Goal: Information Seeking & Learning: Check status

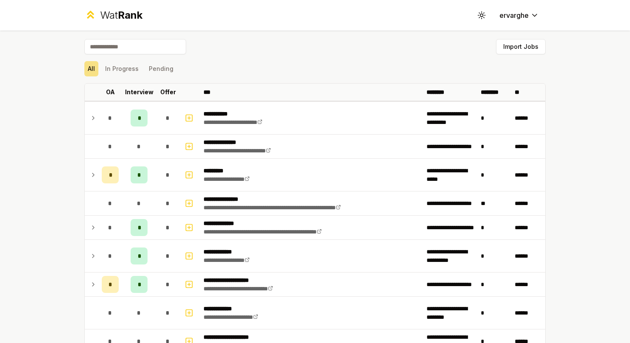
scroll to position [39, 0]
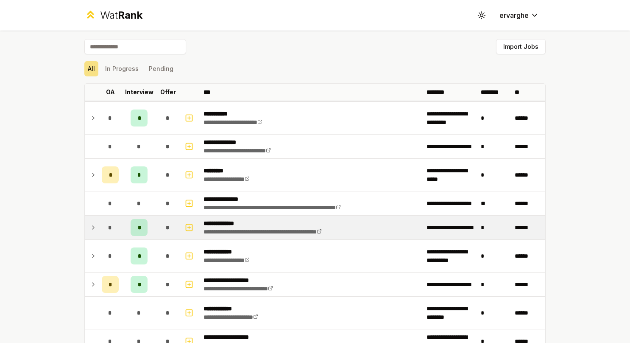
click at [90, 231] on icon at bounding box center [93, 227] width 7 height 10
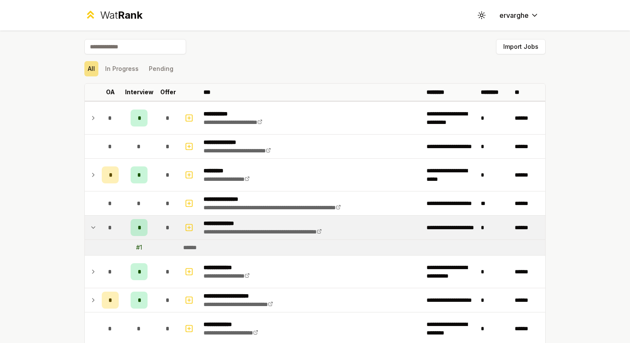
click at [90, 231] on icon at bounding box center [93, 227] width 7 height 10
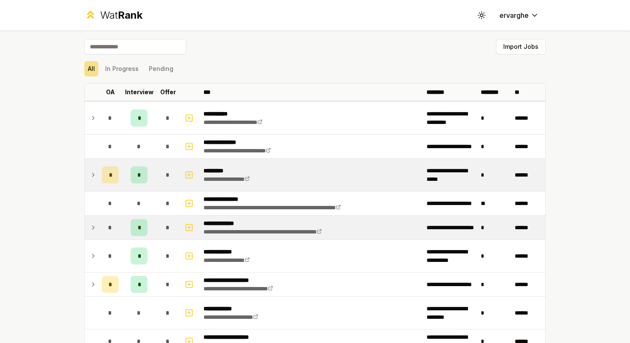
click at [91, 180] on td at bounding box center [92, 175] width 14 height 32
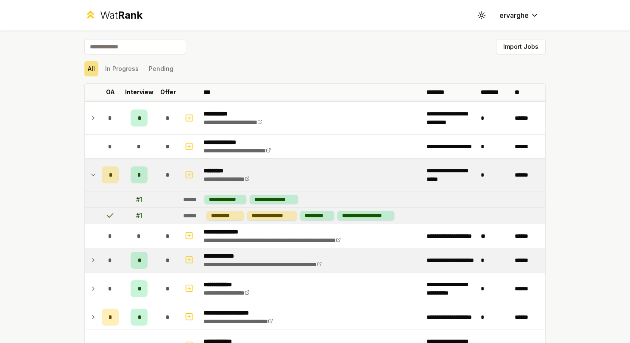
click at [92, 180] on td at bounding box center [92, 175] width 14 height 32
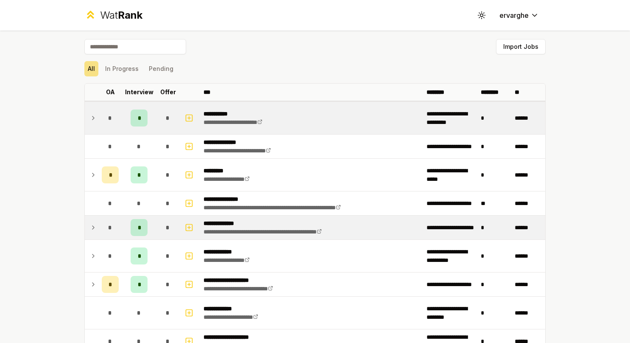
click at [85, 117] on td at bounding box center [92, 118] width 14 height 32
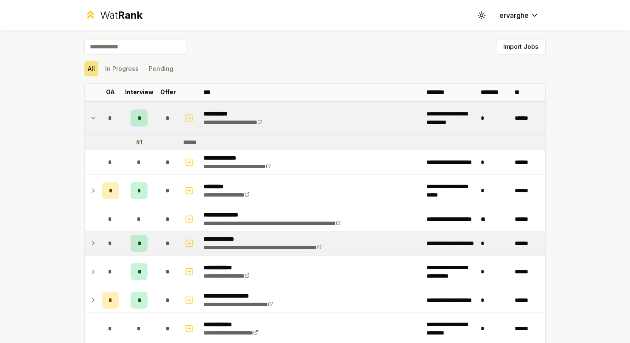
click at [85, 117] on td at bounding box center [92, 118] width 14 height 32
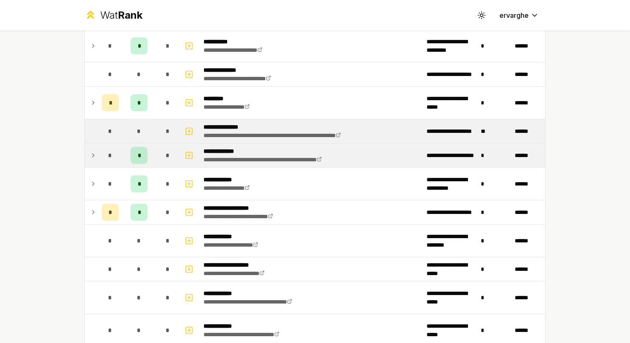
scroll to position [85, 0]
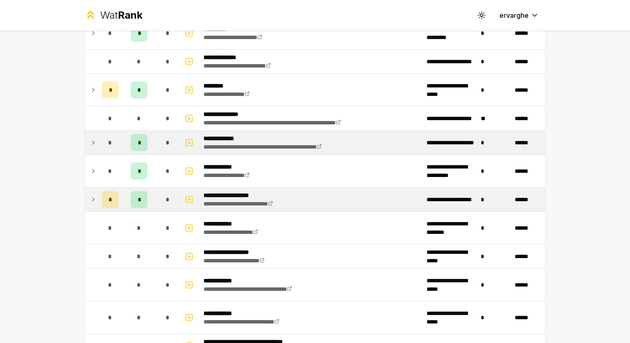
click at [86, 198] on td at bounding box center [92, 200] width 14 height 24
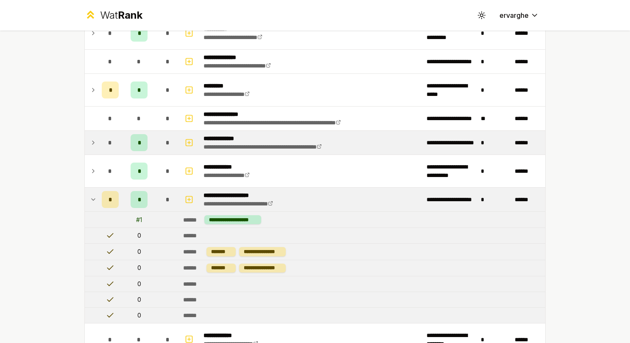
click at [86, 198] on td at bounding box center [92, 200] width 14 height 24
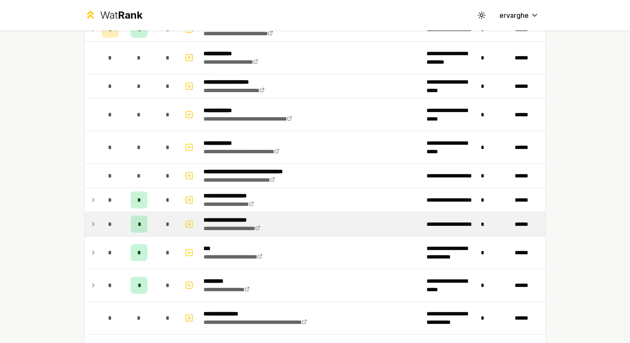
scroll to position [297, 0]
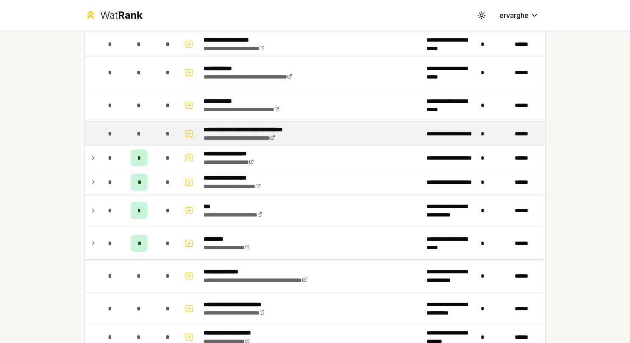
click at [85, 143] on tr "**********" at bounding box center [315, 134] width 461 height 24
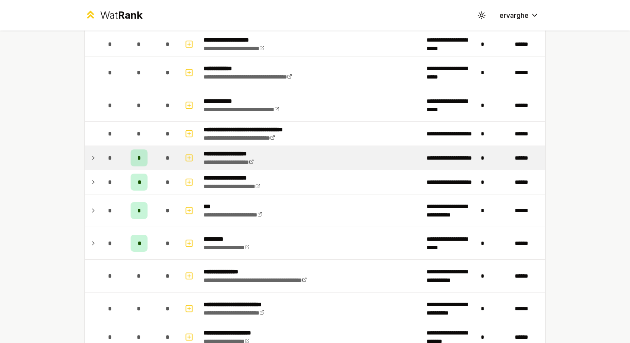
click at [90, 157] on icon at bounding box center [93, 158] width 7 height 10
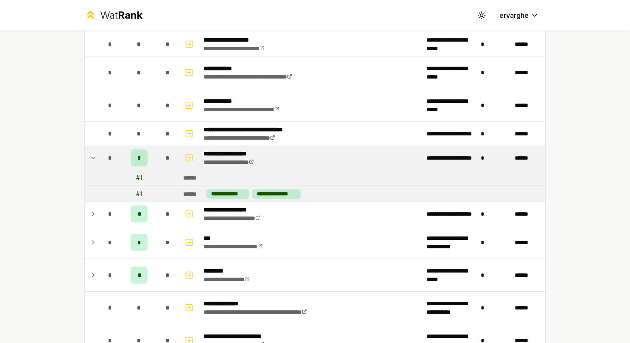
click at [90, 157] on icon at bounding box center [93, 158] width 7 height 10
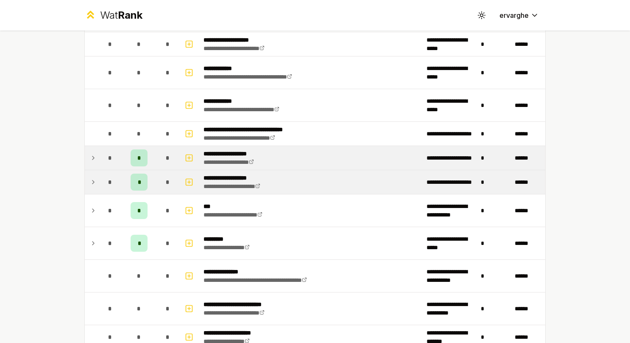
click at [85, 179] on td at bounding box center [92, 182] width 14 height 24
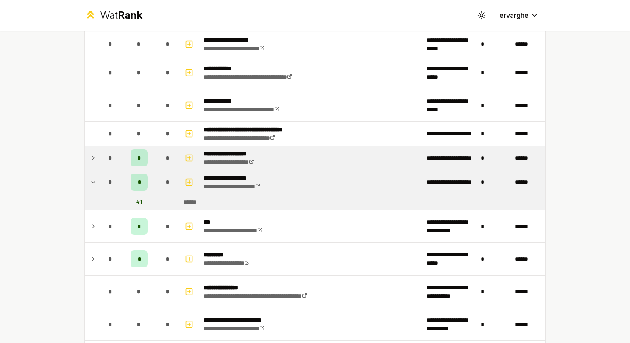
click at [86, 179] on td at bounding box center [92, 182] width 14 height 24
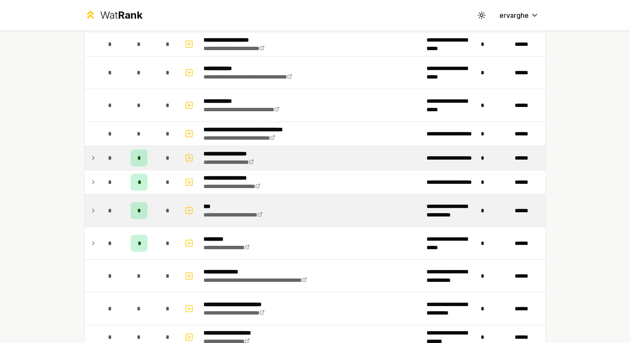
click at [90, 201] on td at bounding box center [92, 210] width 14 height 32
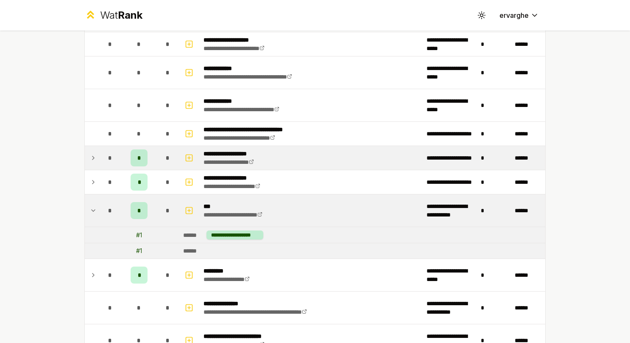
click at [90, 201] on td at bounding box center [92, 210] width 14 height 32
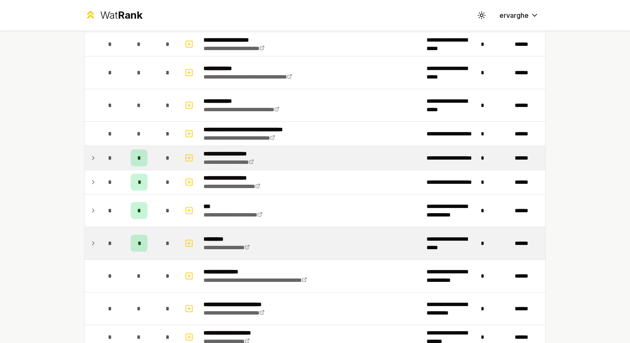
click at [91, 233] on td at bounding box center [92, 243] width 14 height 32
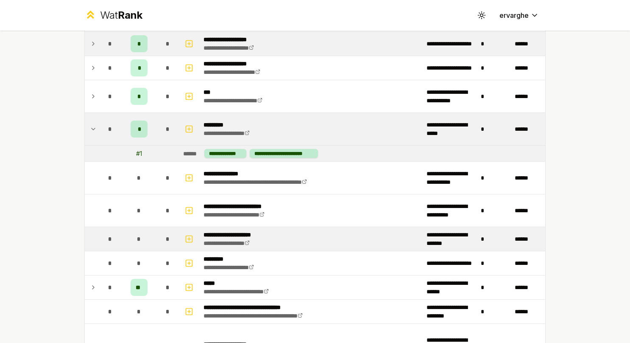
scroll to position [424, 0]
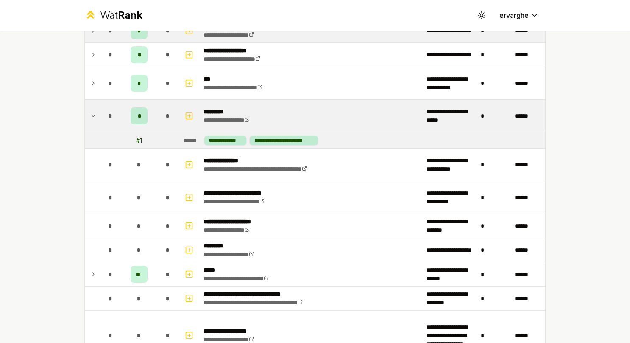
click at [90, 111] on icon at bounding box center [93, 116] width 7 height 10
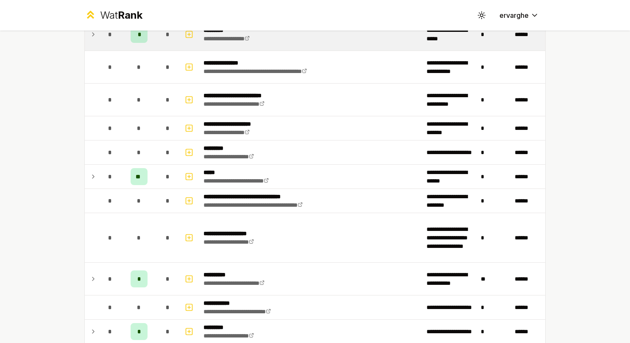
scroll to position [509, 0]
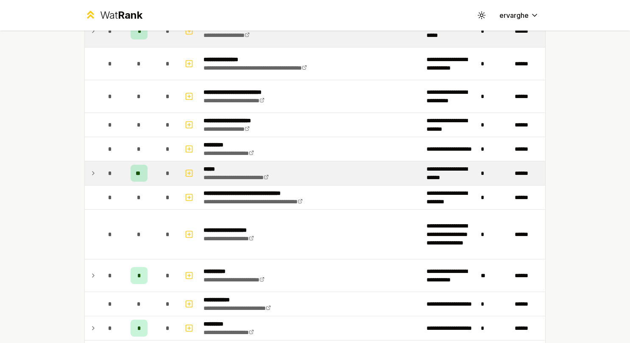
click at [90, 174] on icon at bounding box center [93, 173] width 7 height 10
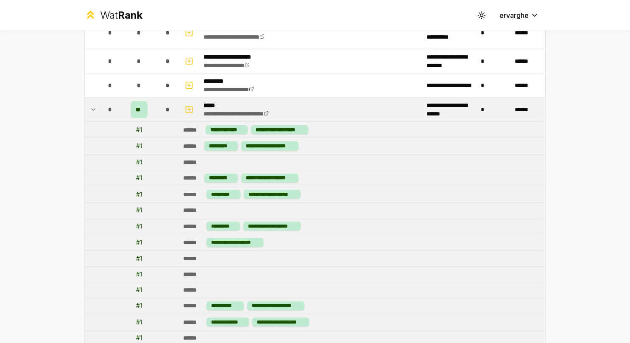
scroll to position [552, 0]
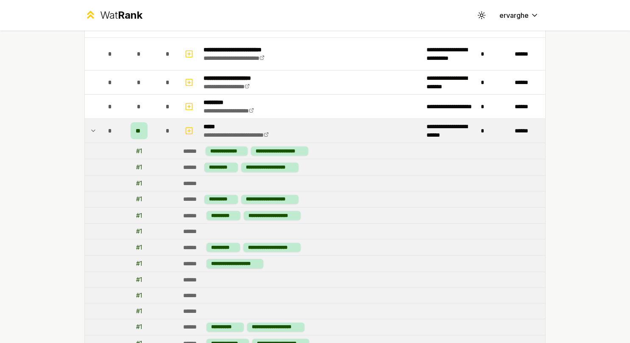
click at [90, 126] on icon at bounding box center [93, 131] width 7 height 10
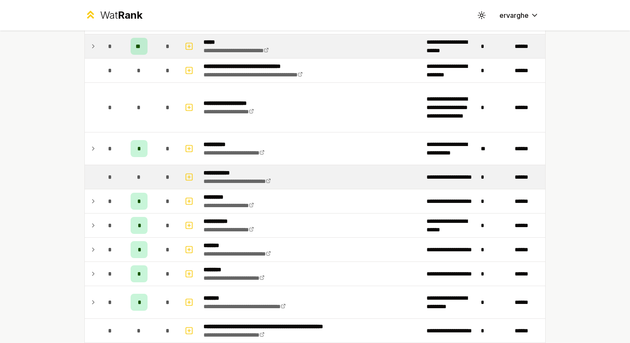
scroll to position [636, 0]
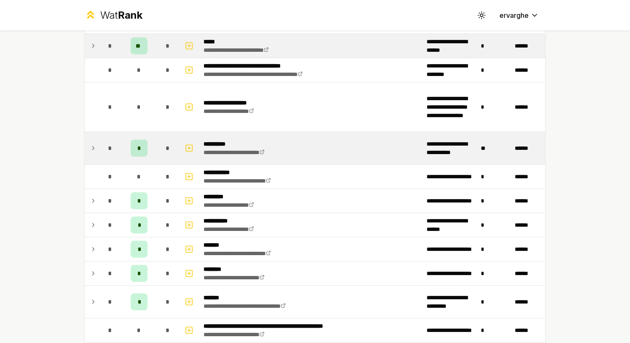
click at [98, 146] on td "*" at bounding box center [110, 148] width 24 height 32
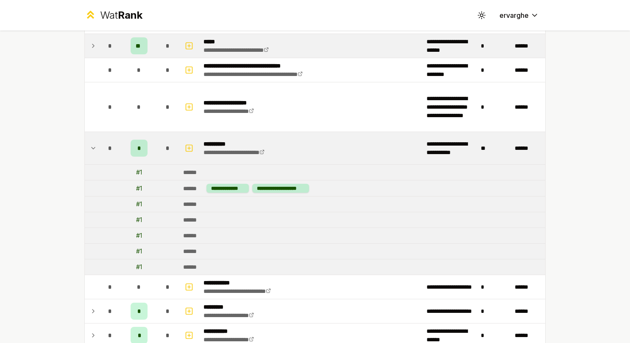
click at [98, 146] on td "*" at bounding box center [110, 148] width 24 height 32
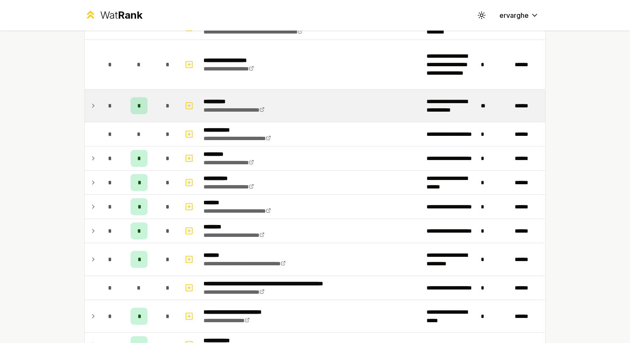
scroll to position [721, 0]
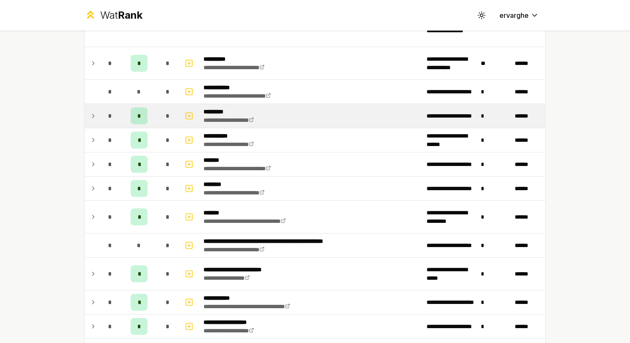
click at [94, 118] on td at bounding box center [92, 116] width 14 height 24
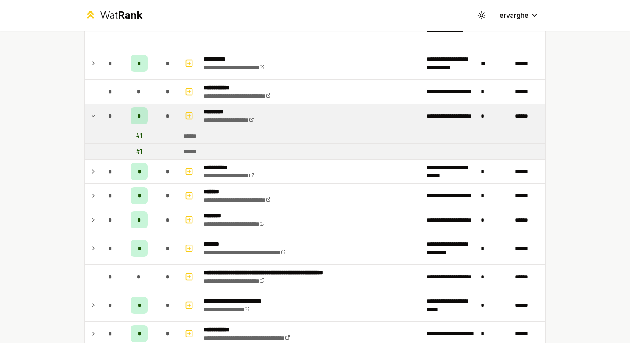
click at [94, 118] on td at bounding box center [92, 116] width 14 height 24
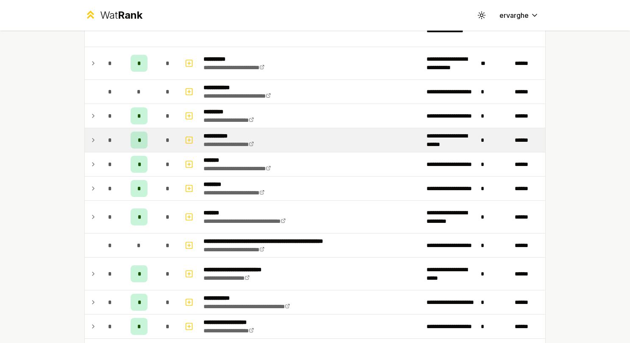
click at [98, 136] on td "*" at bounding box center [110, 140] width 24 height 24
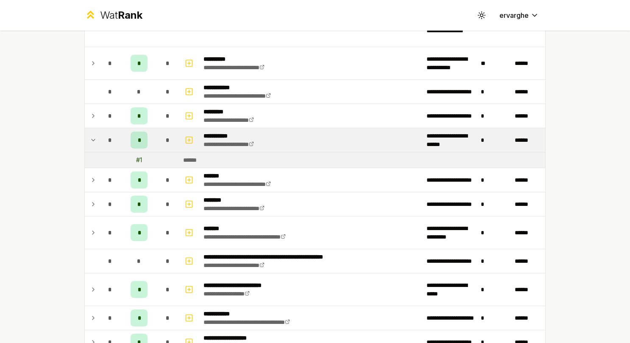
click at [98, 136] on td "*" at bounding box center [110, 140] width 24 height 24
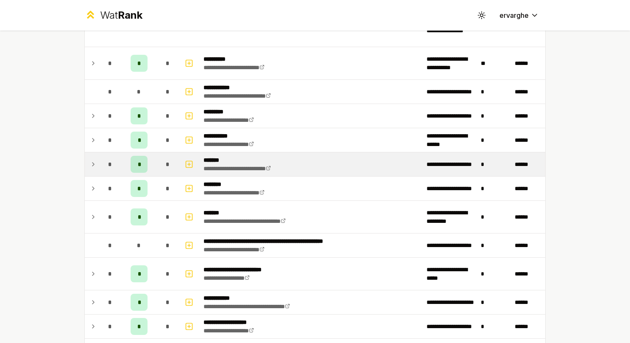
click at [85, 156] on td at bounding box center [92, 164] width 14 height 24
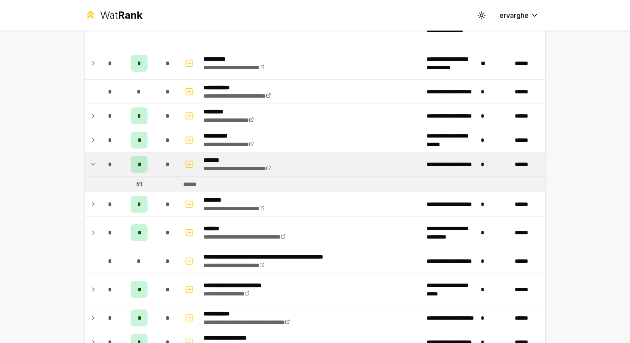
click at [86, 156] on td at bounding box center [92, 164] width 14 height 24
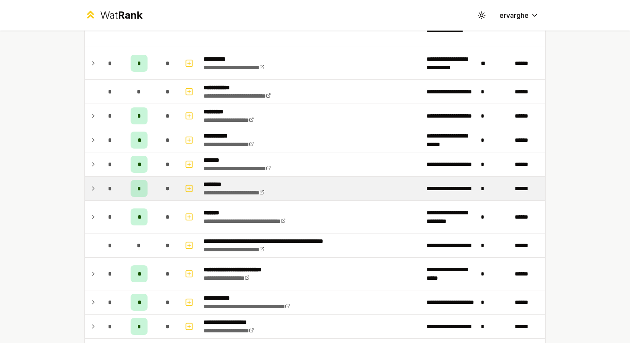
click at [90, 186] on icon at bounding box center [93, 188] width 7 height 10
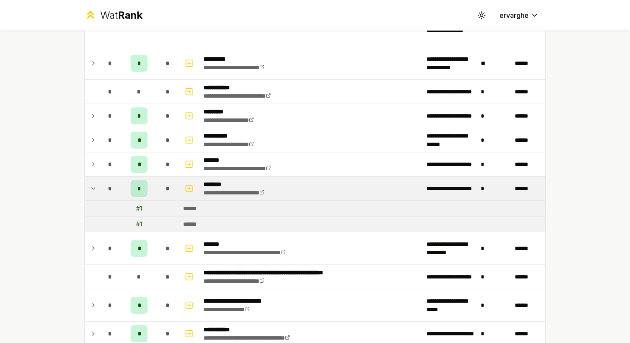
click at [90, 186] on icon at bounding box center [93, 188] width 7 height 10
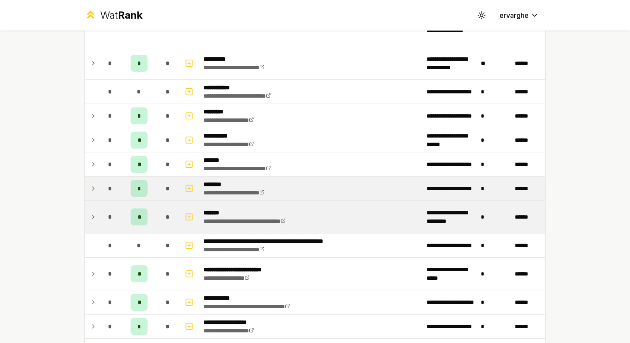
click at [86, 207] on td at bounding box center [92, 217] width 14 height 32
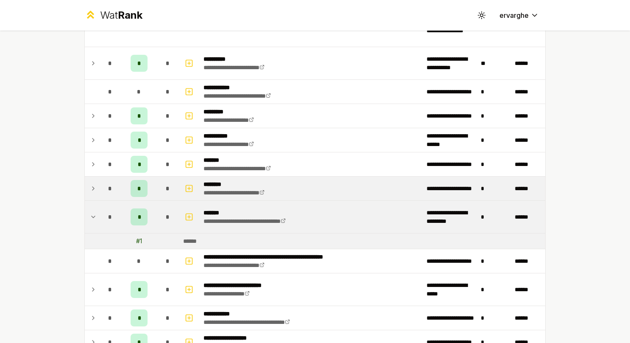
click at [86, 207] on td at bounding box center [92, 217] width 14 height 32
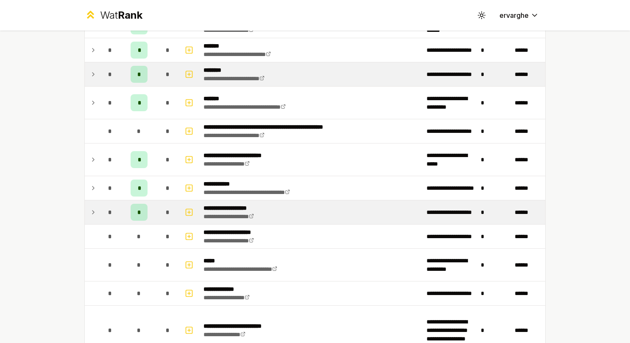
scroll to position [849, 0]
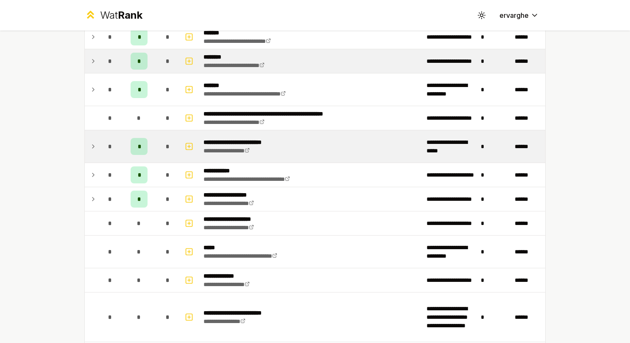
click at [85, 146] on td at bounding box center [92, 146] width 14 height 32
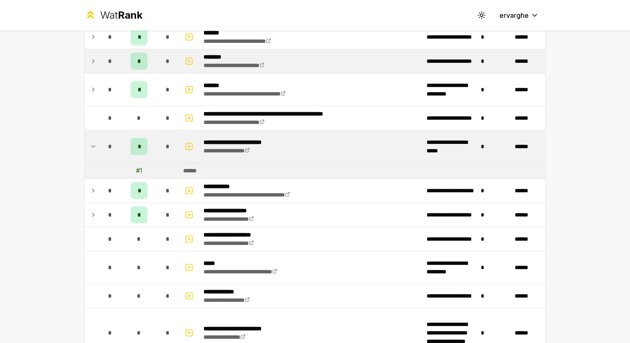
click at [85, 146] on td at bounding box center [92, 146] width 14 height 32
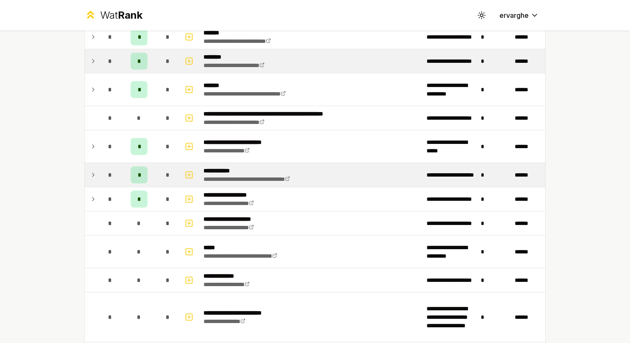
click at [85, 167] on td at bounding box center [92, 175] width 14 height 24
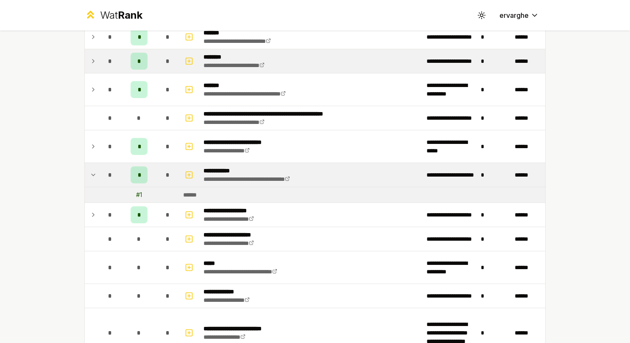
click at [85, 167] on td at bounding box center [92, 175] width 14 height 24
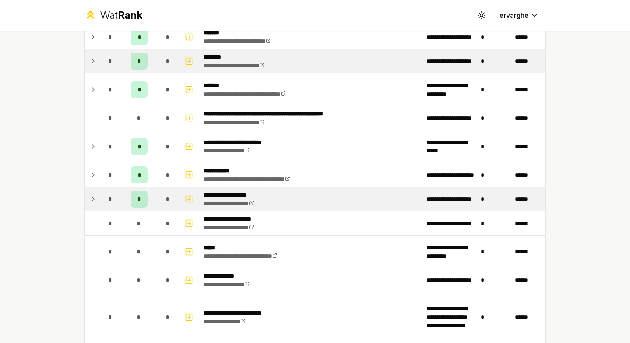
click at [89, 188] on td at bounding box center [92, 199] width 14 height 24
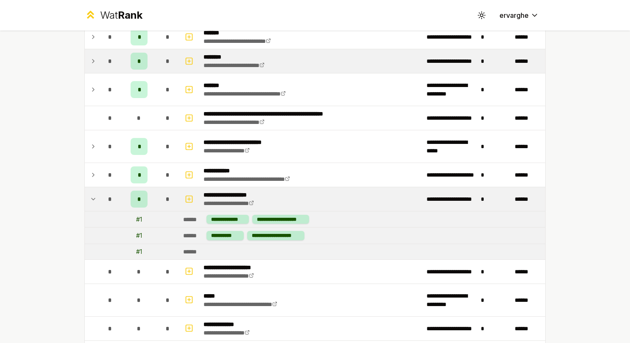
click at [89, 187] on td at bounding box center [92, 199] width 14 height 24
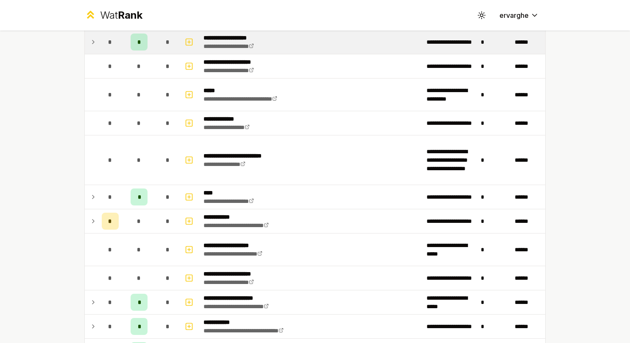
scroll to position [1018, 0]
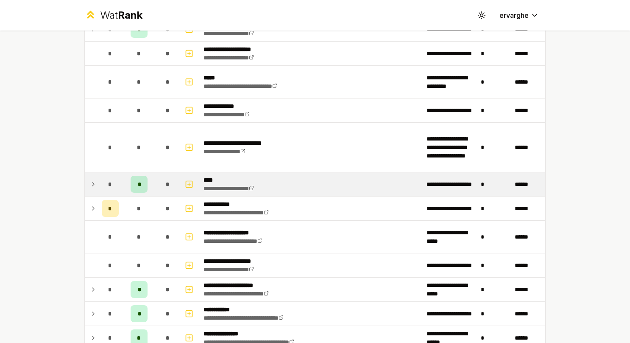
click at [90, 179] on icon at bounding box center [93, 184] width 7 height 10
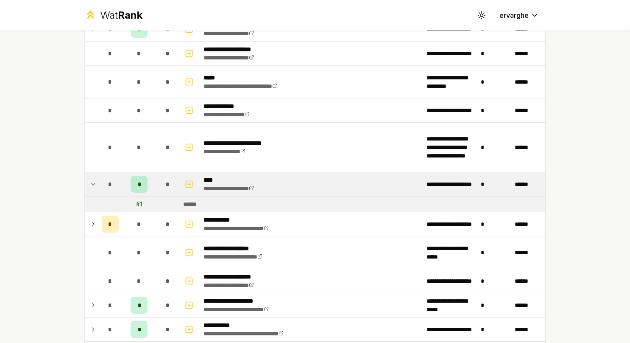
click at [90, 179] on icon at bounding box center [93, 184] width 7 height 10
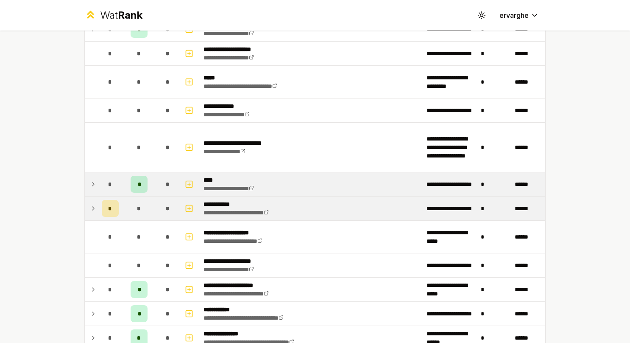
click at [90, 203] on icon at bounding box center [93, 208] width 7 height 10
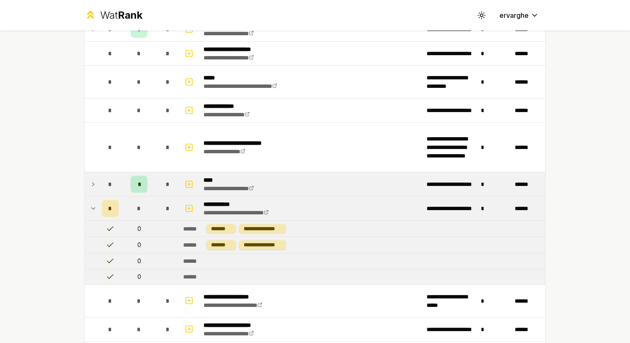
click at [90, 203] on icon at bounding box center [93, 208] width 7 height 10
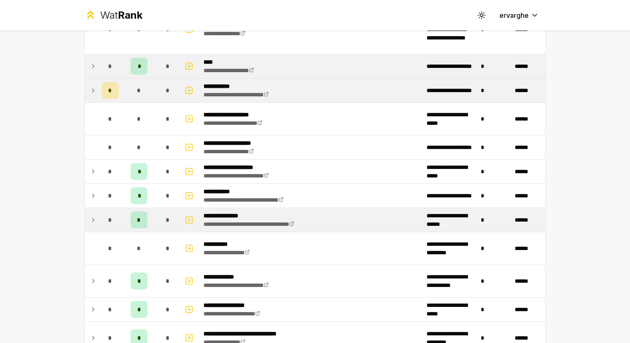
scroll to position [1146, 0]
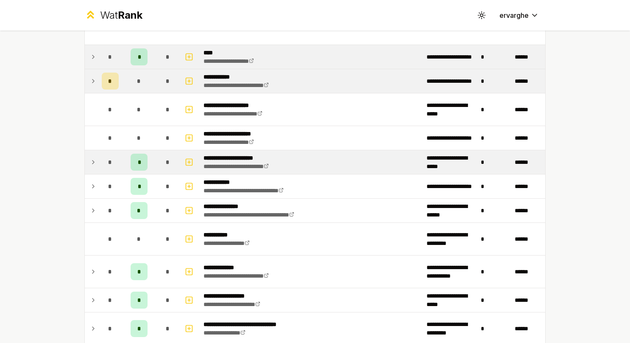
click at [85, 150] on td at bounding box center [92, 162] width 14 height 24
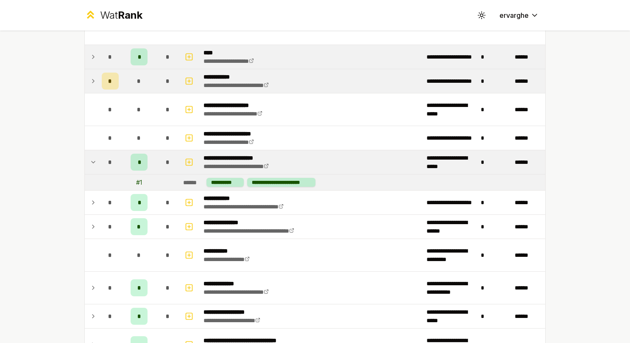
click at [85, 150] on td at bounding box center [92, 162] width 14 height 24
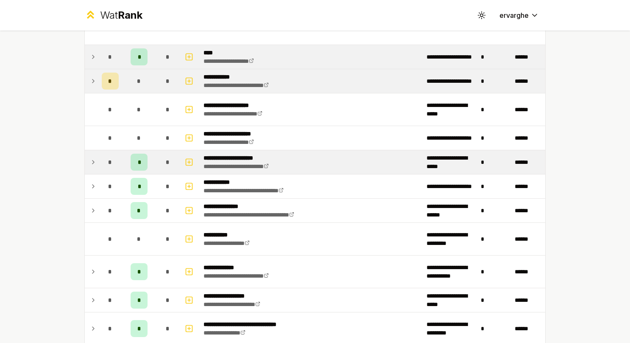
click at [90, 158] on icon at bounding box center [93, 162] width 7 height 10
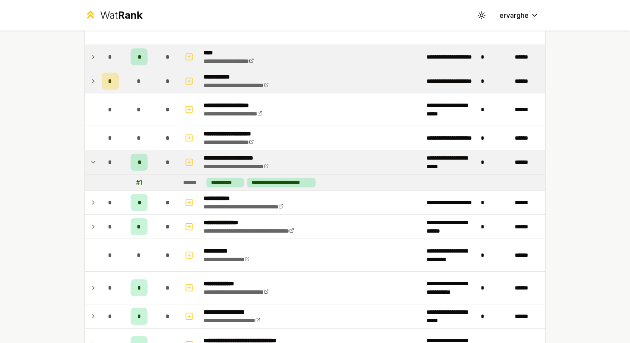
click at [90, 158] on icon at bounding box center [93, 162] width 7 height 10
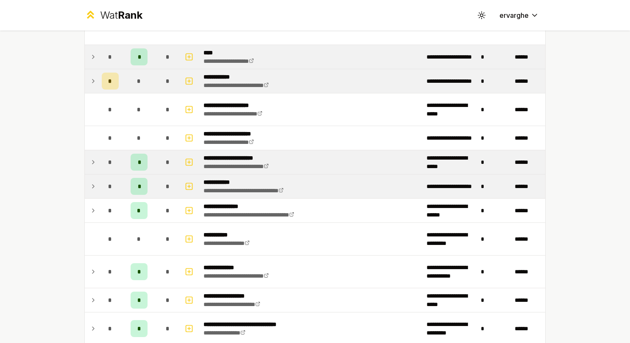
click at [91, 181] on icon at bounding box center [93, 186] width 7 height 10
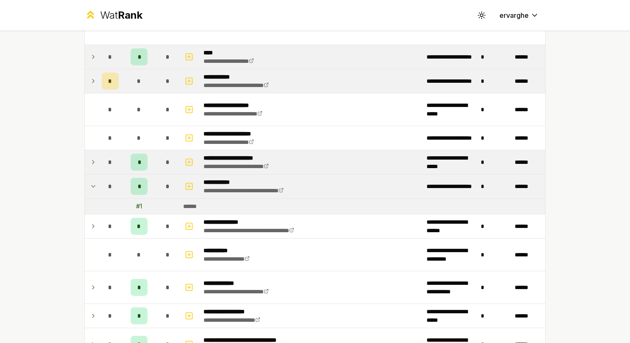
click at [90, 181] on icon at bounding box center [93, 186] width 7 height 10
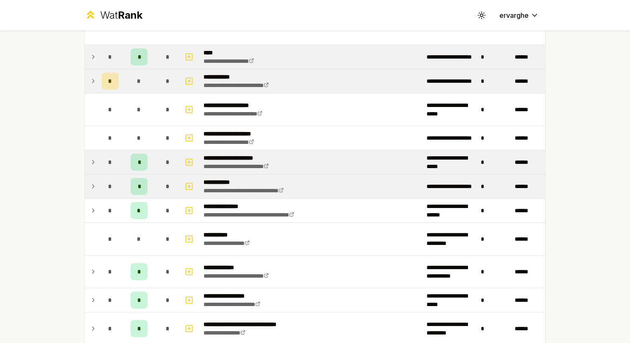
click at [91, 192] on tr "**********" at bounding box center [315, 186] width 461 height 24
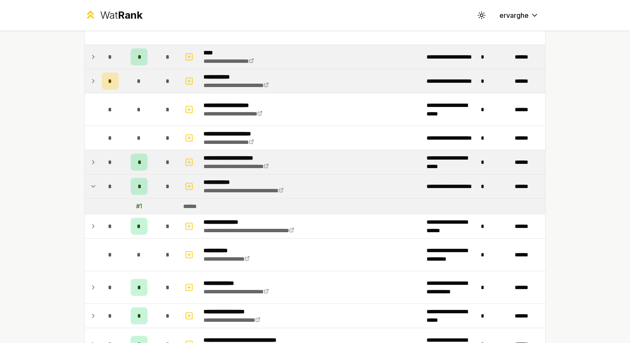
click at [92, 190] on td at bounding box center [92, 186] width 14 height 24
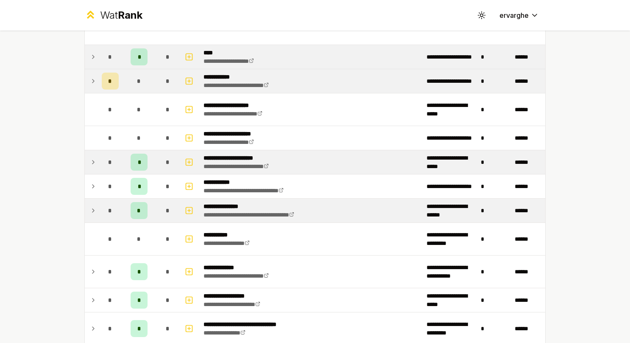
click at [95, 205] on td at bounding box center [92, 211] width 14 height 24
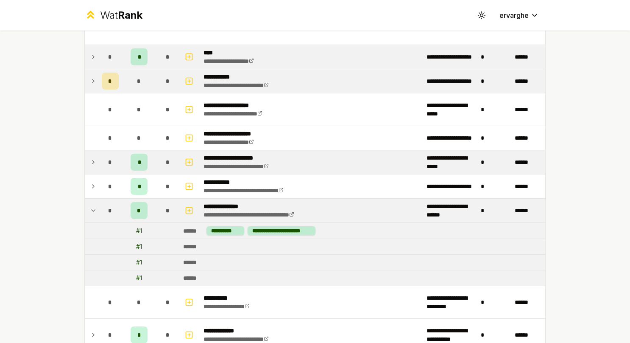
click at [98, 200] on td "*" at bounding box center [110, 211] width 24 height 24
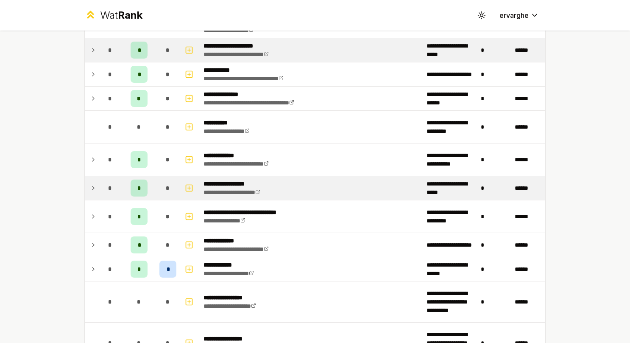
scroll to position [1273, 0]
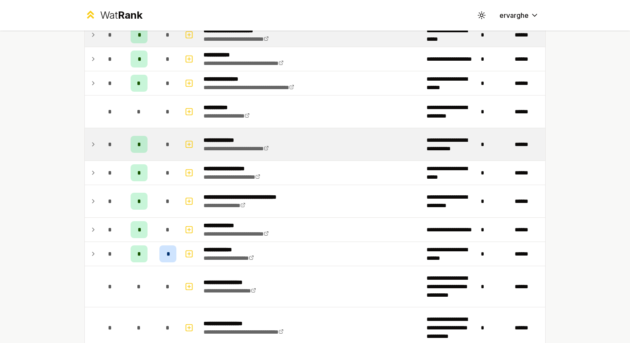
click at [94, 134] on td at bounding box center [92, 144] width 14 height 32
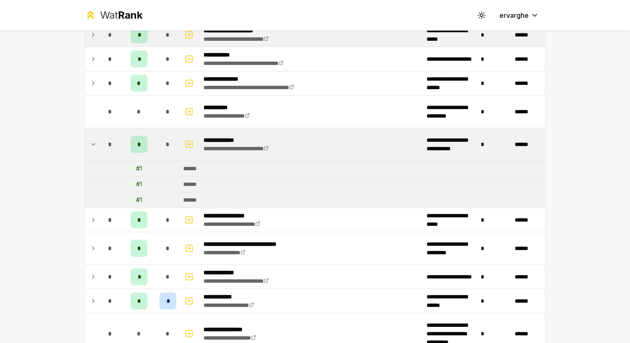
click at [93, 134] on td at bounding box center [92, 144] width 14 height 32
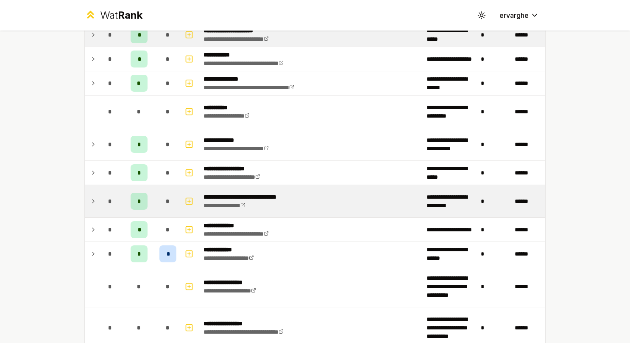
scroll to position [1315, 0]
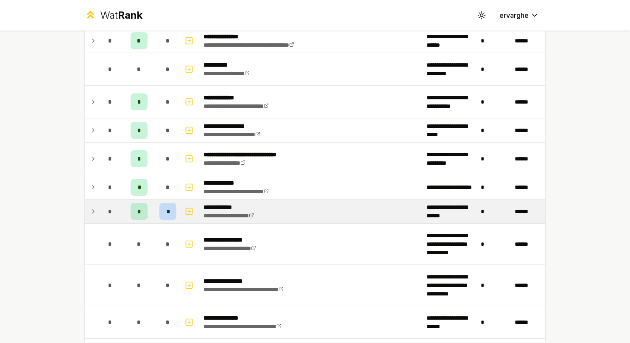
click at [98, 200] on td "*" at bounding box center [110, 211] width 24 height 24
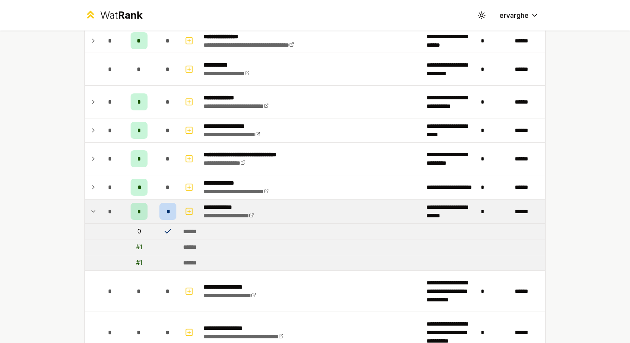
click at [91, 199] on td at bounding box center [92, 211] width 14 height 24
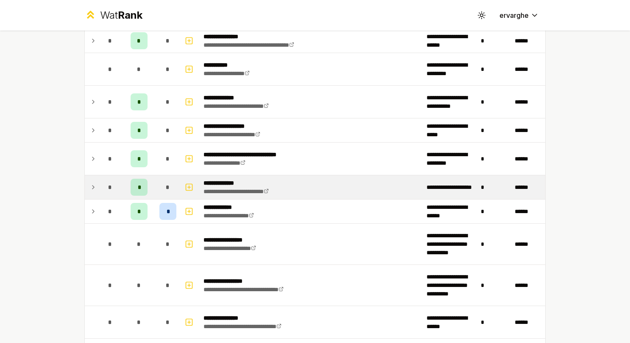
click at [90, 182] on icon at bounding box center [93, 187] width 7 height 10
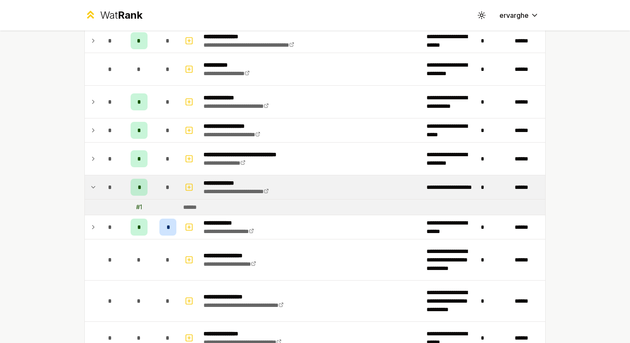
click at [90, 182] on icon at bounding box center [93, 187] width 7 height 10
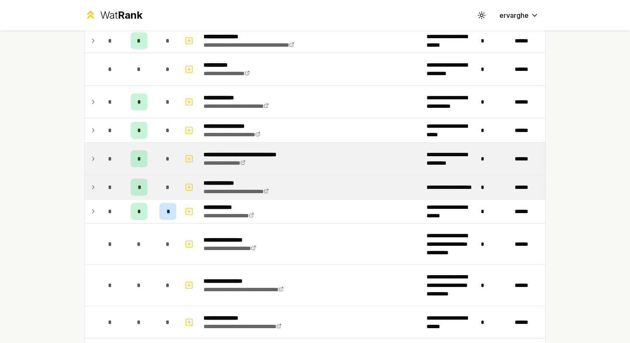
click at [85, 148] on td at bounding box center [92, 159] width 14 height 32
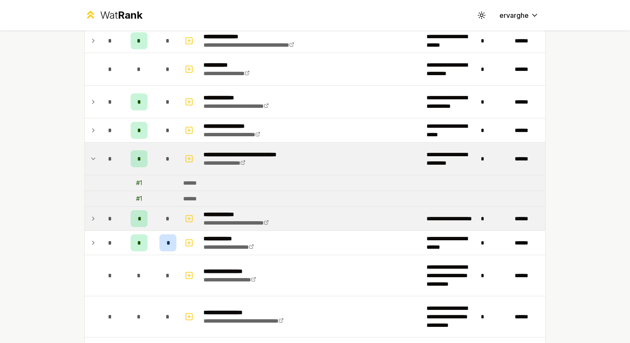
click at [85, 146] on td at bounding box center [92, 159] width 14 height 32
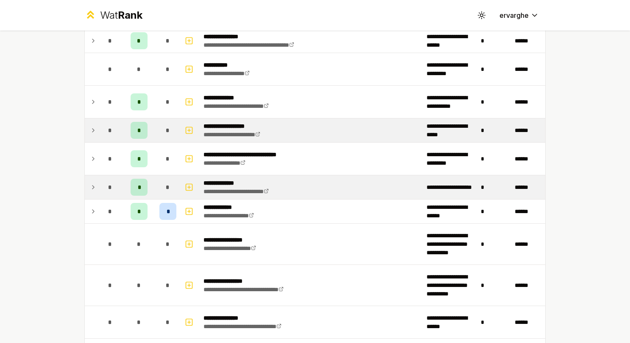
click at [85, 124] on td at bounding box center [92, 130] width 14 height 24
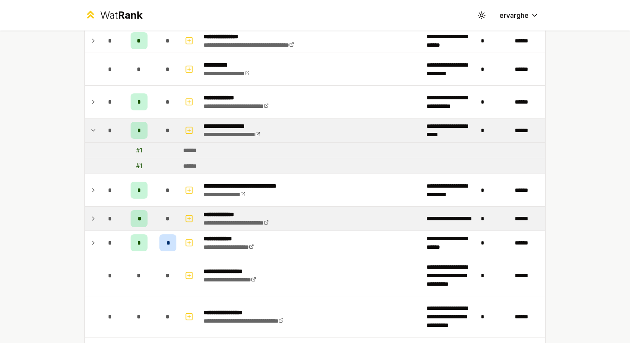
click at [85, 124] on td at bounding box center [92, 130] width 14 height 24
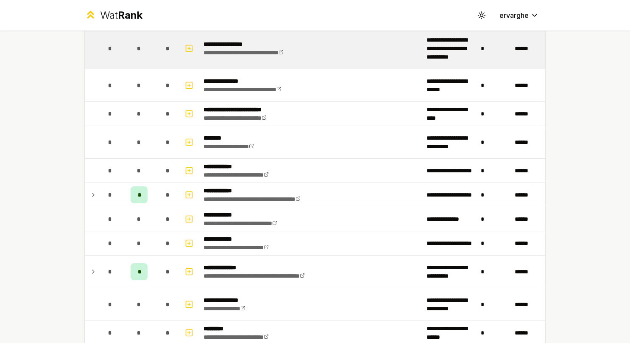
scroll to position [1570, 0]
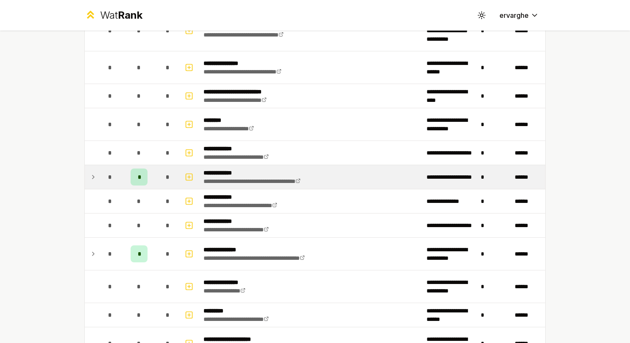
click at [91, 174] on td at bounding box center [92, 177] width 14 height 24
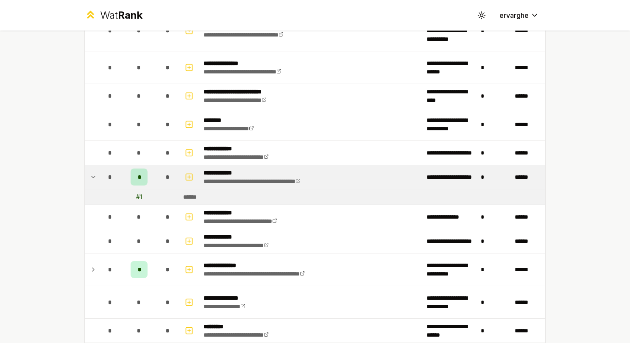
click at [91, 174] on td at bounding box center [92, 177] width 14 height 24
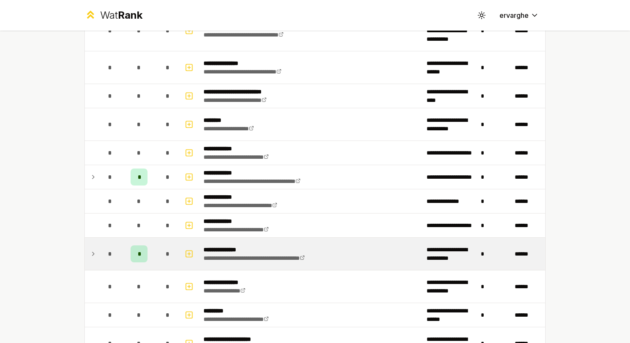
click at [102, 245] on div "*" at bounding box center [110, 253] width 17 height 17
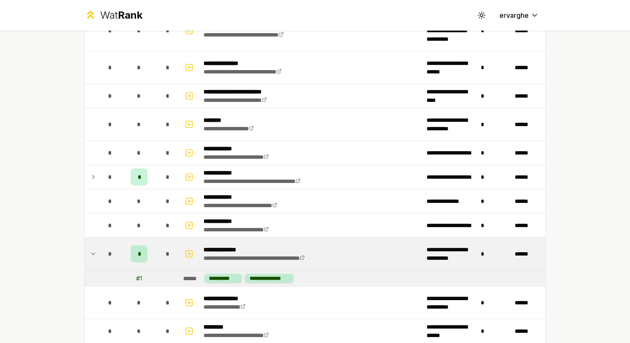
click at [102, 245] on div "*" at bounding box center [110, 253] width 17 height 17
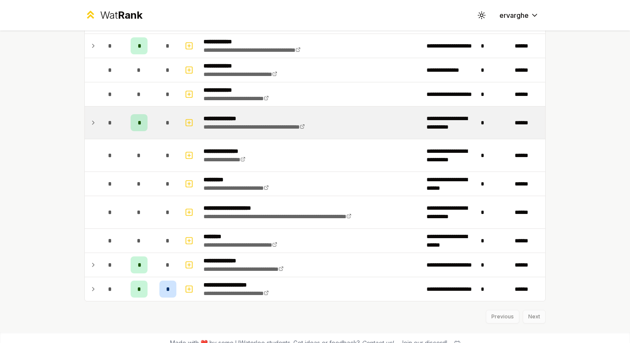
scroll to position [1702, 0]
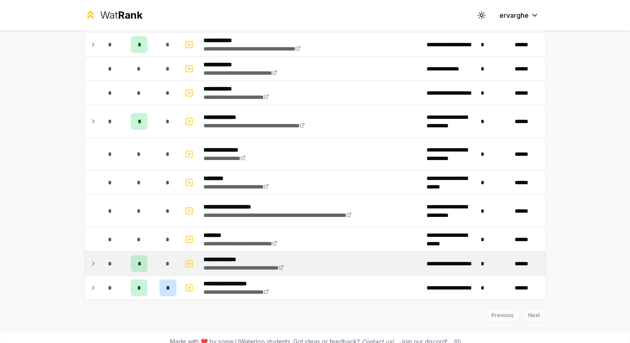
click at [90, 264] on td at bounding box center [92, 264] width 14 height 24
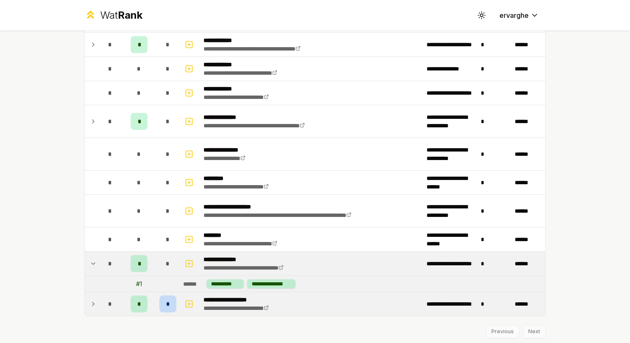
click at [98, 299] on td "*" at bounding box center [110, 304] width 24 height 24
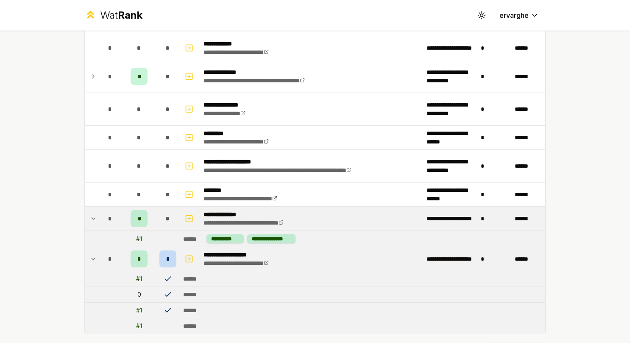
scroll to position [1780, 0]
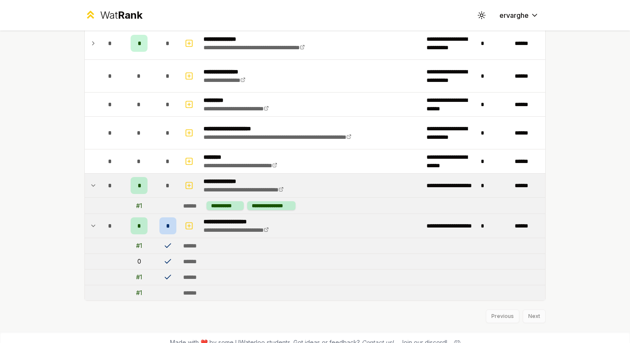
click at [92, 221] on icon at bounding box center [93, 226] width 7 height 10
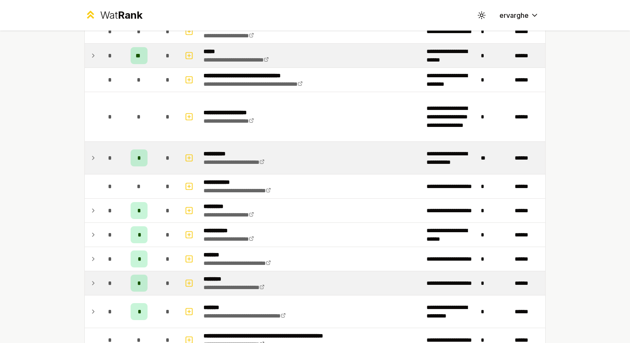
scroll to position [615, 0]
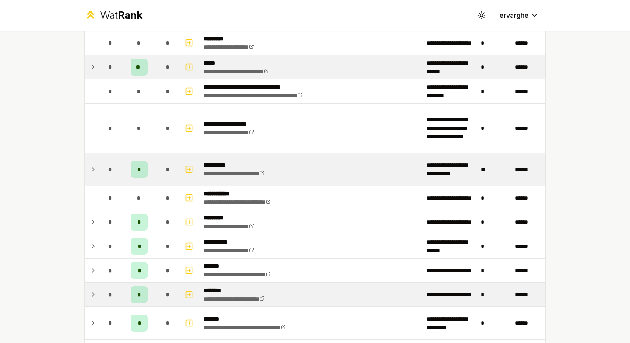
click at [92, 164] on icon at bounding box center [93, 169] width 7 height 10
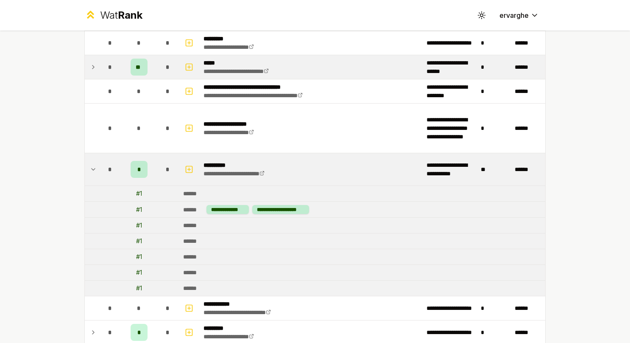
click at [92, 164] on icon at bounding box center [93, 169] width 7 height 10
